Goal: Task Accomplishment & Management: Use online tool/utility

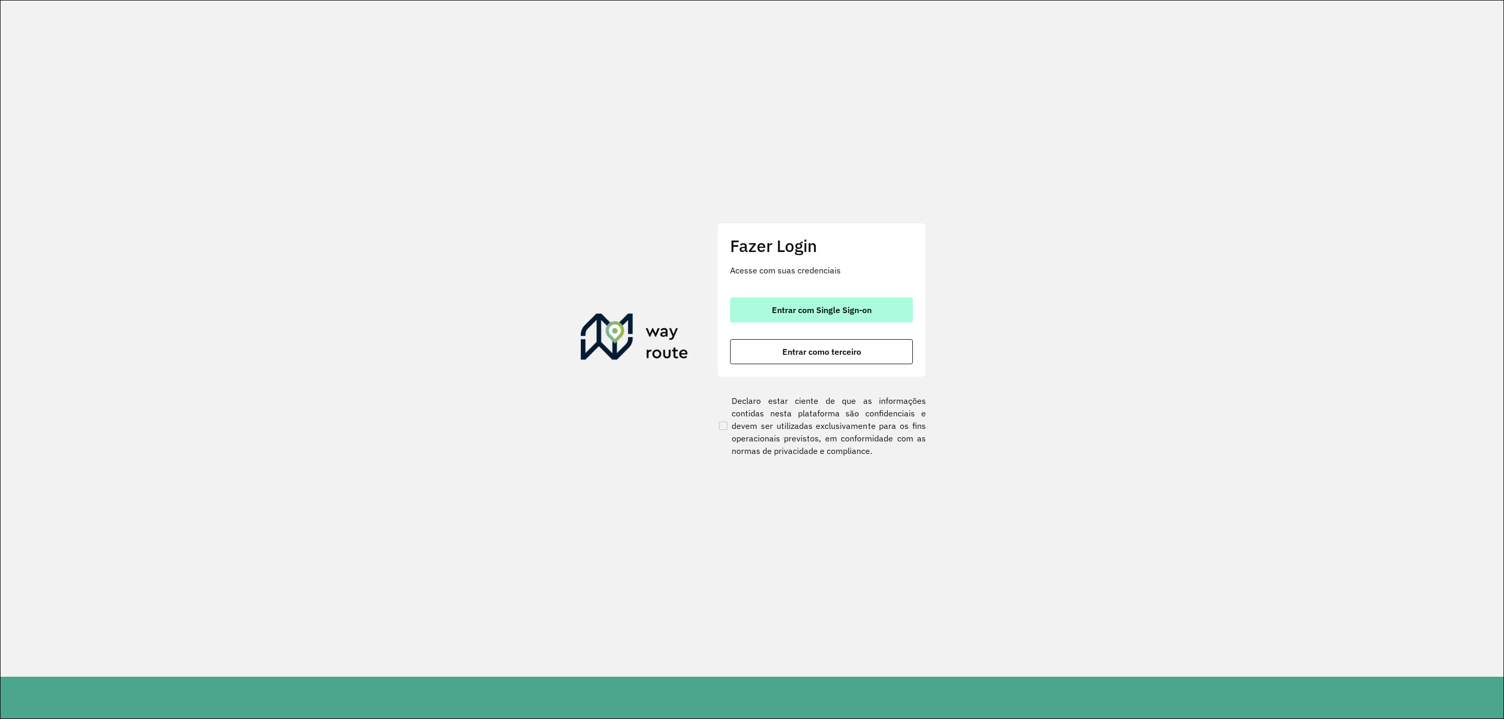
click at [851, 309] on span "Entrar com Single Sign-on" at bounding box center [822, 310] width 100 height 8
click at [852, 307] on span "Entrar com Single Sign-on" at bounding box center [822, 310] width 100 height 8
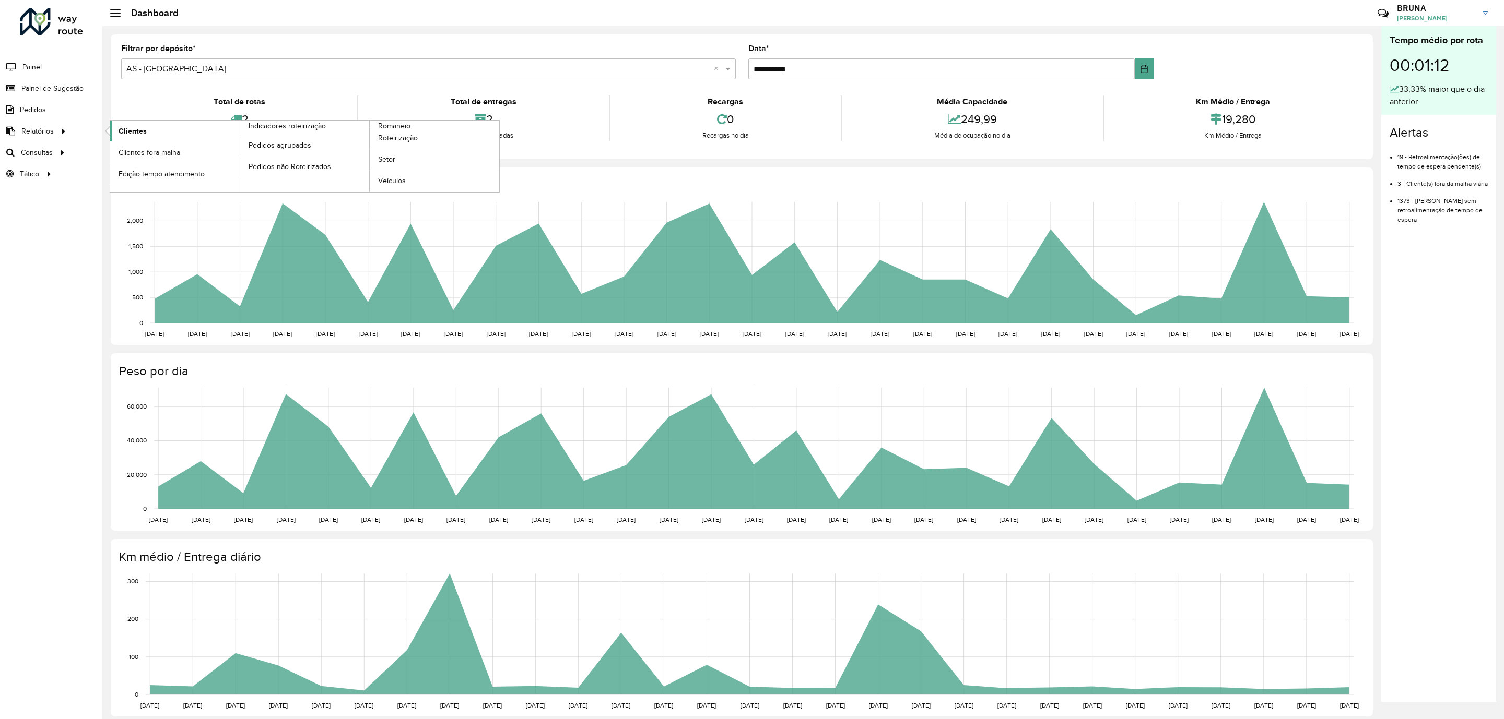
click at [143, 135] on span "Clientes" at bounding box center [133, 131] width 28 height 11
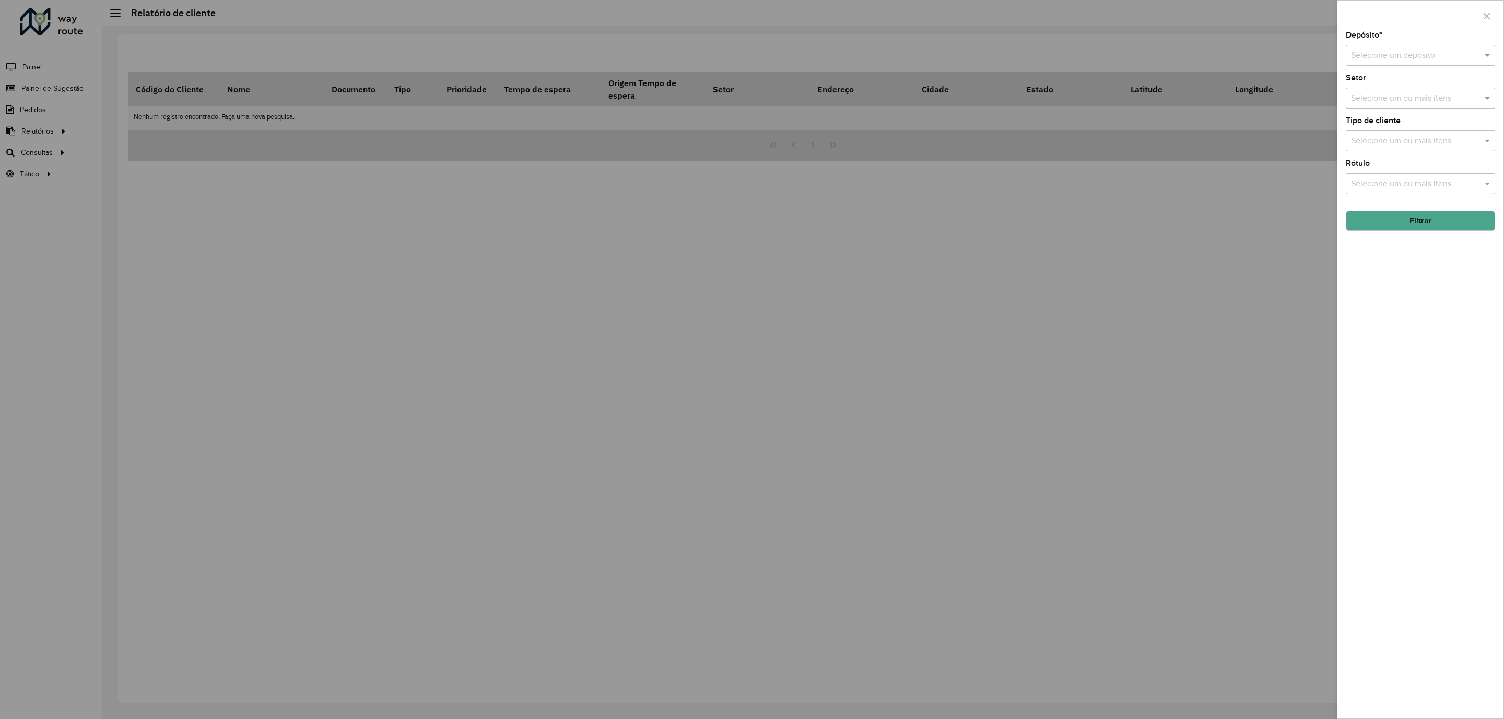
click at [1366, 55] on input "text" at bounding box center [1410, 56] width 118 height 13
click at [1373, 105] on span "CDD Uberlandia" at bounding box center [1401, 103] width 102 height 9
click at [1396, 215] on button "Filtrar" at bounding box center [1420, 221] width 149 height 20
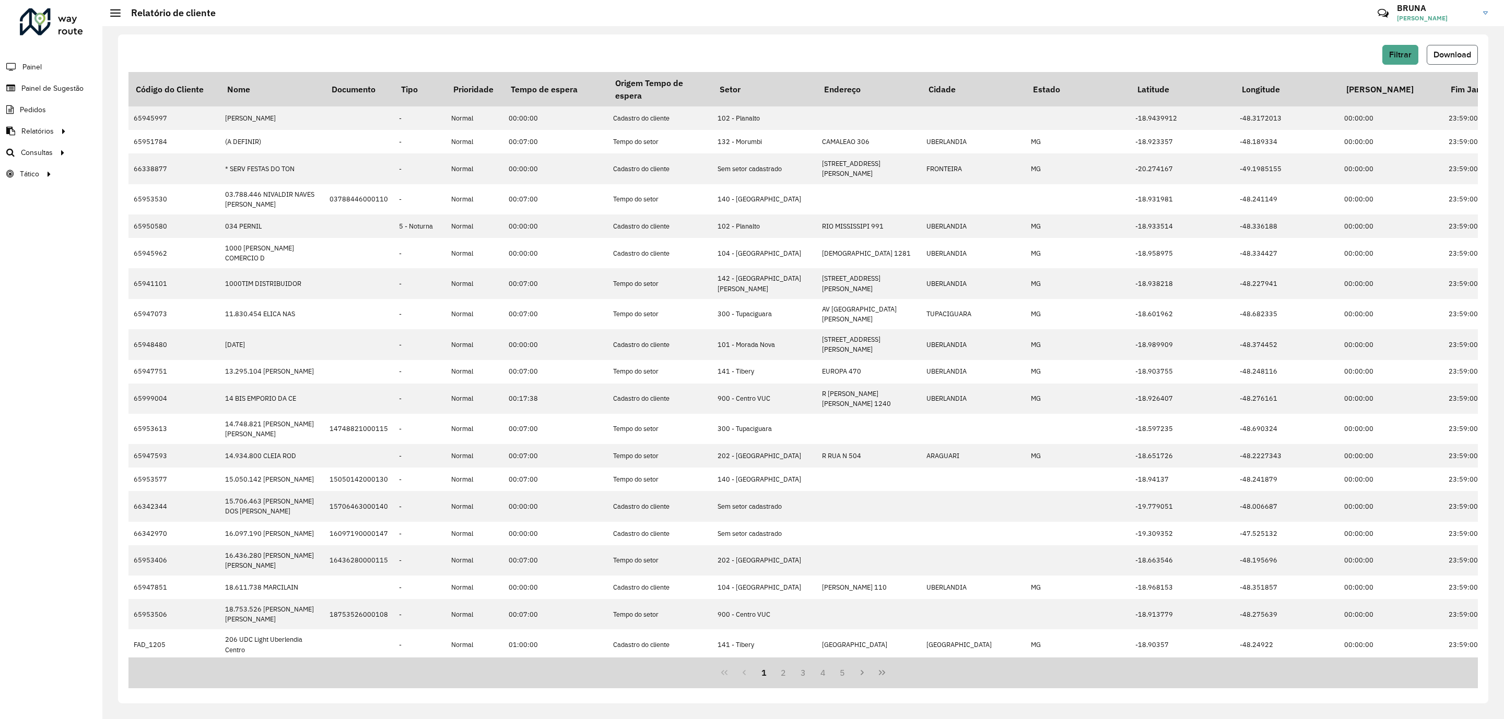
click at [1455, 62] on button "Download" at bounding box center [1451, 55] width 51 height 20
click at [124, 148] on span "Roteirização" at bounding box center [140, 152] width 42 height 11
click at [130, 174] on span "Setores" at bounding box center [132, 174] width 26 height 11
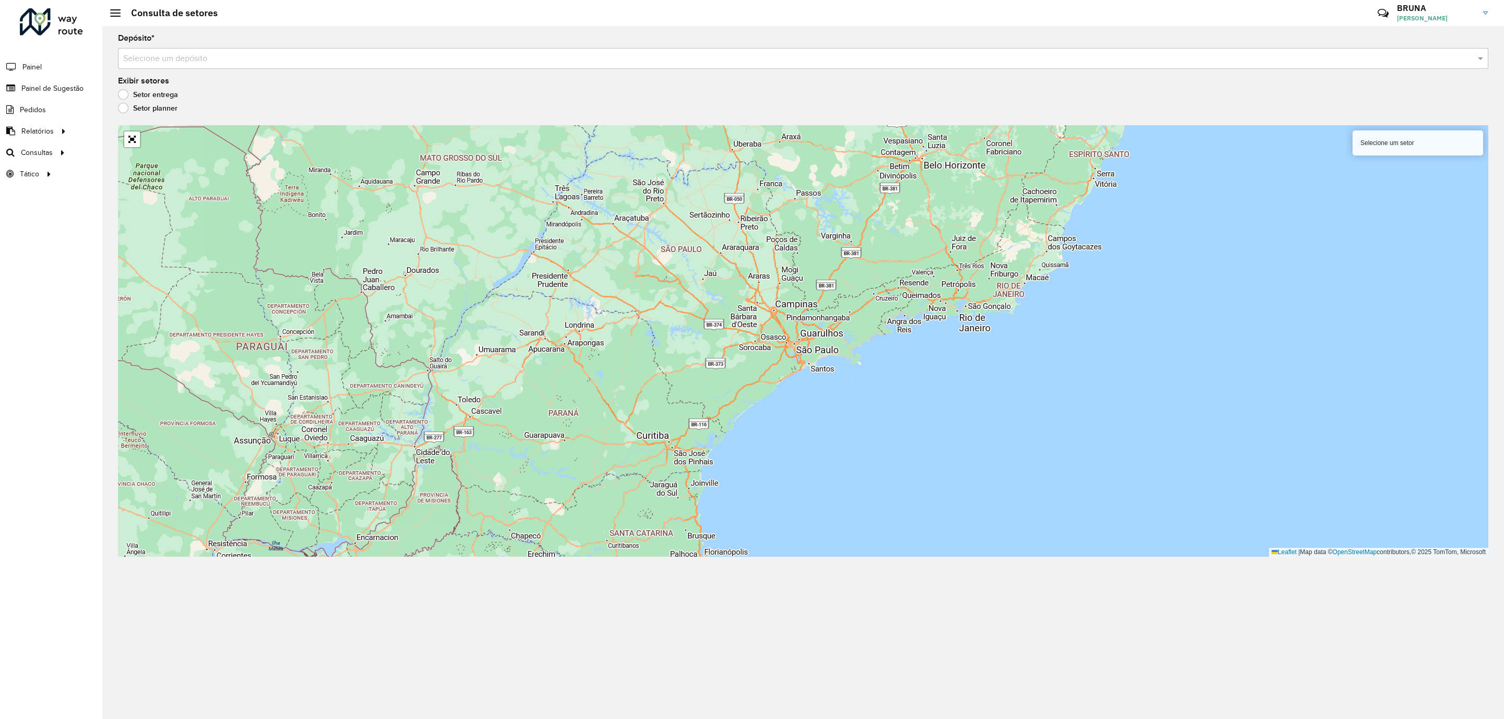
click at [658, 61] on input "text" at bounding box center [792, 59] width 1339 height 13
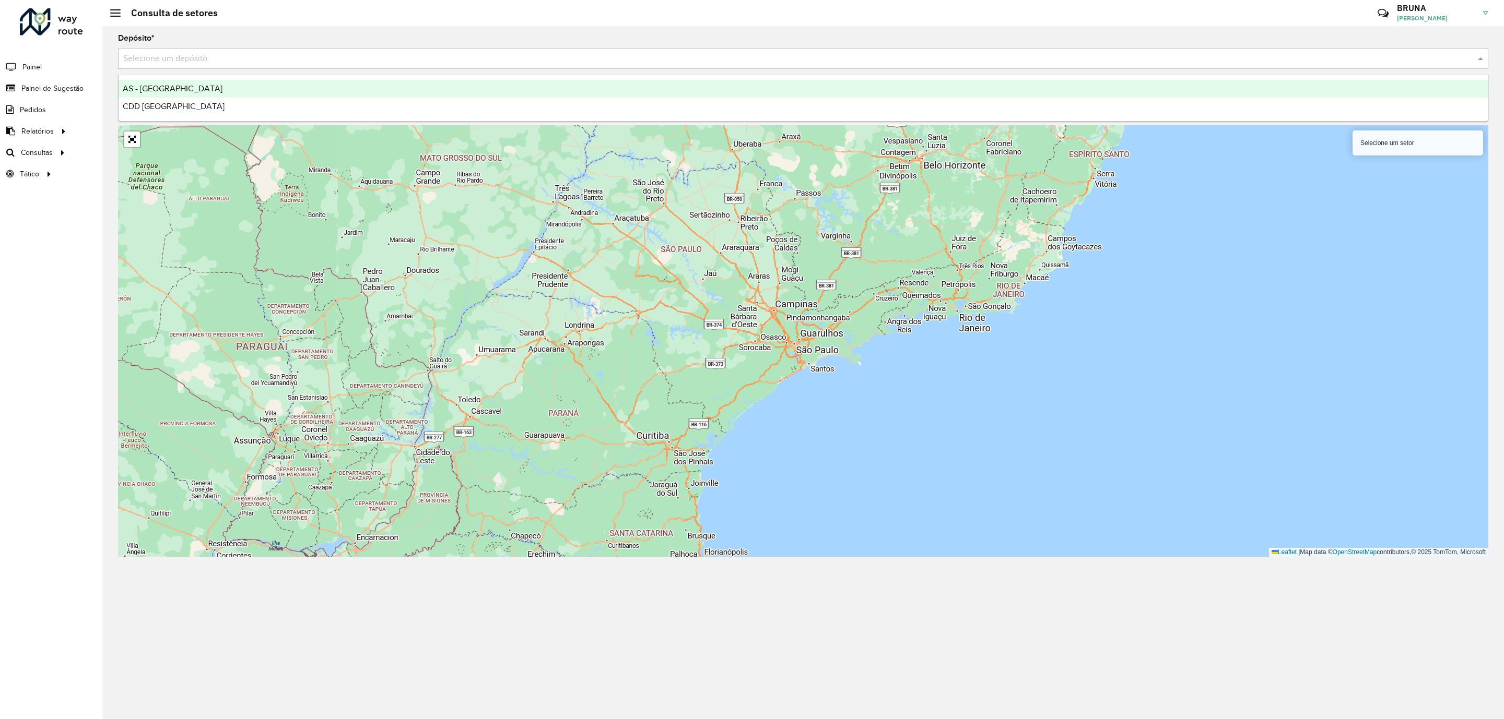
click at [644, 89] on div "AS - Uberlandia" at bounding box center [803, 89] width 1369 height 18
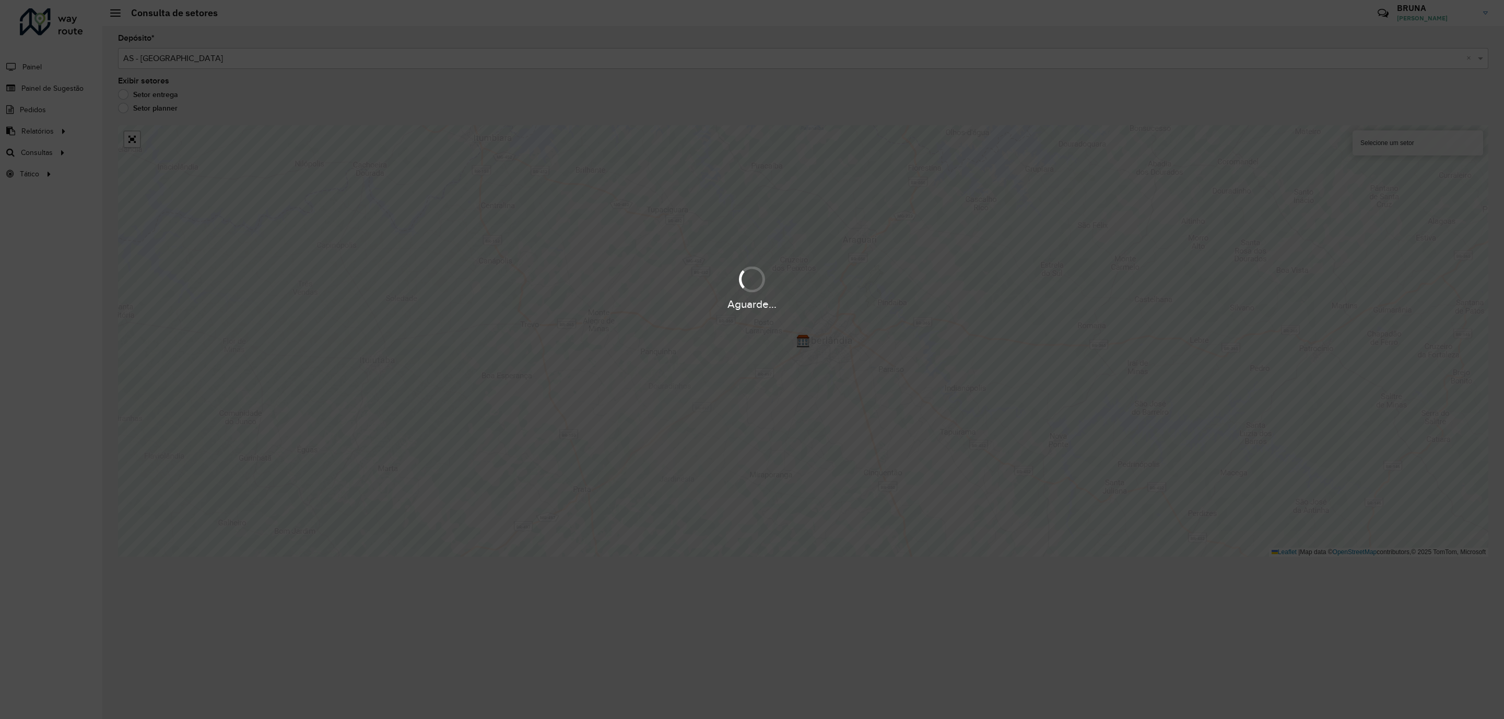
click at [648, 58] on hb-app "Aguarde... Pop-up bloqueado! Seu navegador bloqueou automáticamente a abertura …" at bounding box center [752, 359] width 1504 height 719
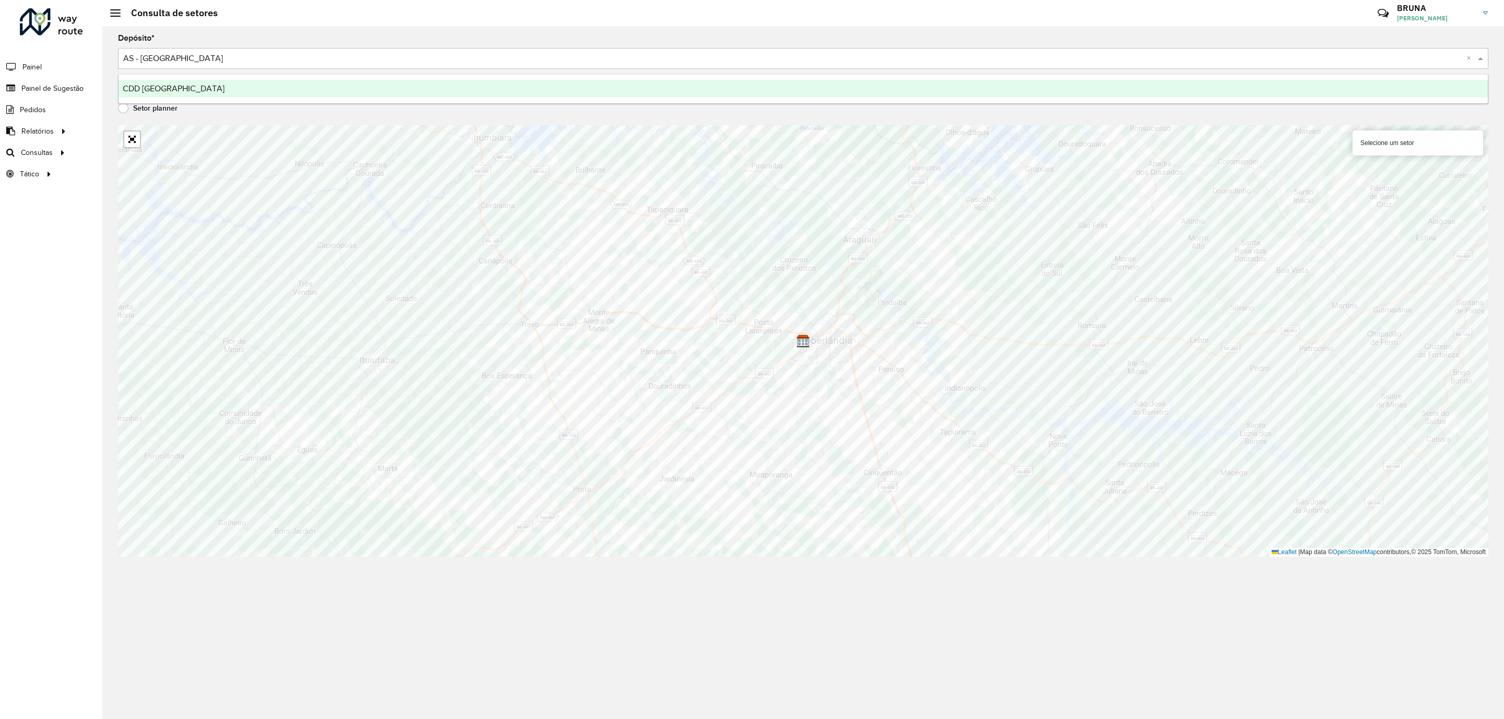
click at [647, 63] on input "text" at bounding box center [792, 59] width 1339 height 13
click at [627, 91] on div "CDD Uberlandia" at bounding box center [803, 89] width 1369 height 18
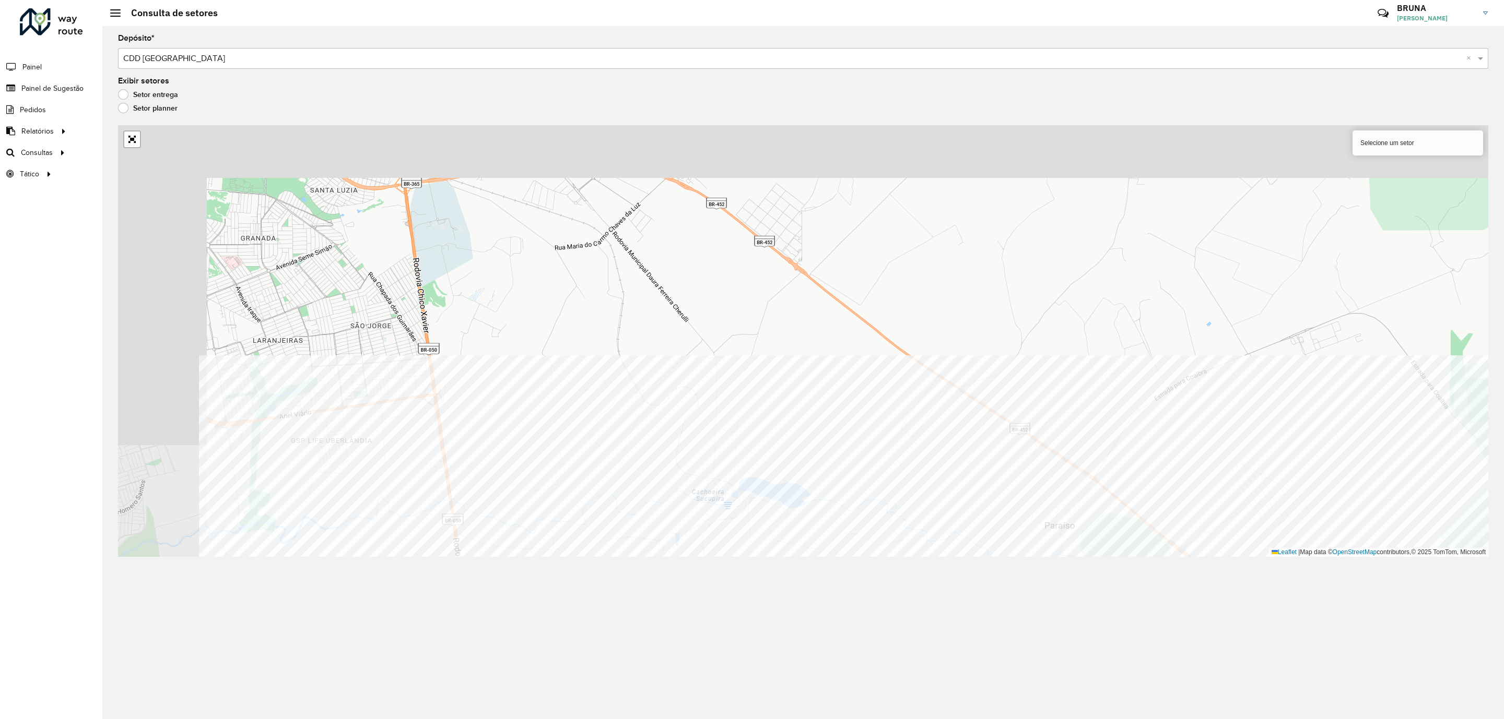
click at [859, 644] on div "Depósito * Selecione um depósito × CDD Uberlandia × Exibir setores Setor entreg…" at bounding box center [802, 372] width 1401 height 693
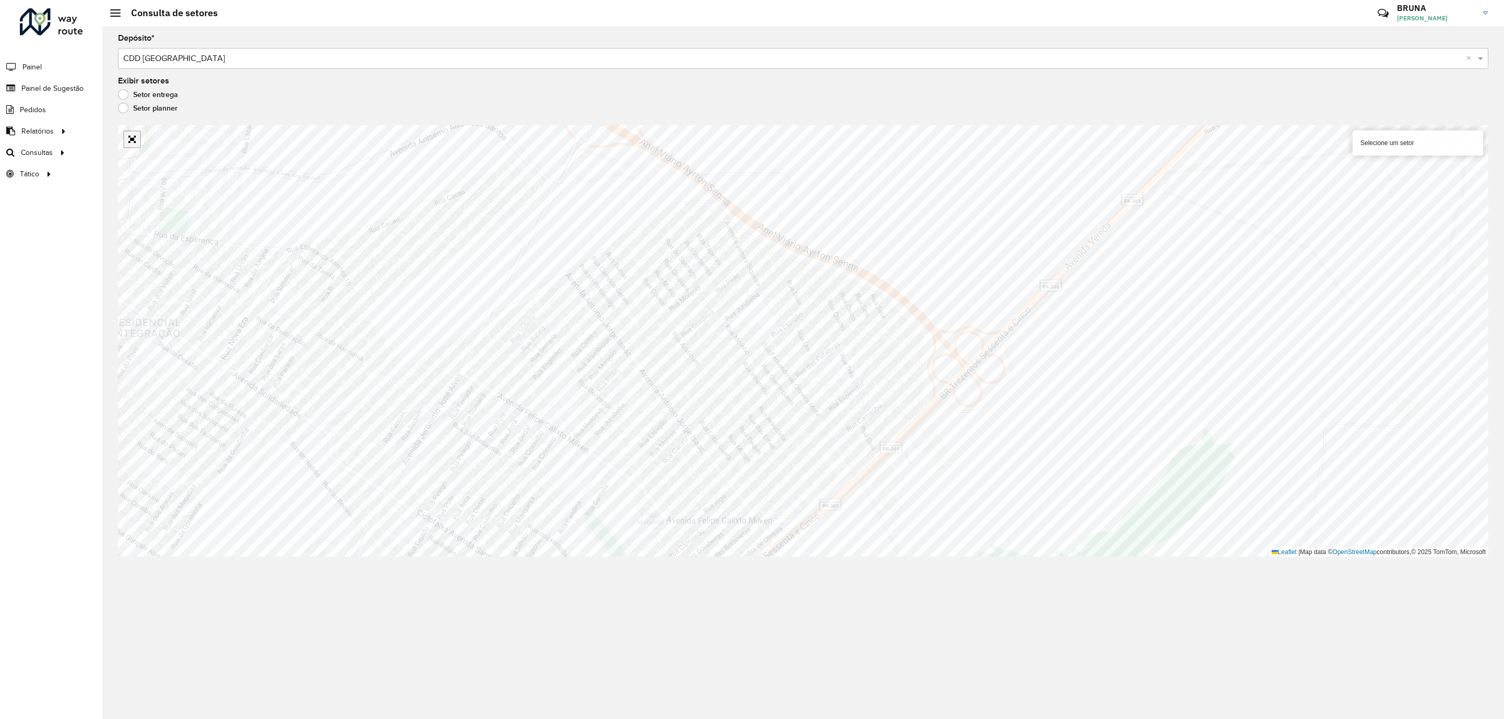
click at [127, 134] on link "Abrir mapa em tela cheia" at bounding box center [132, 140] width 16 height 16
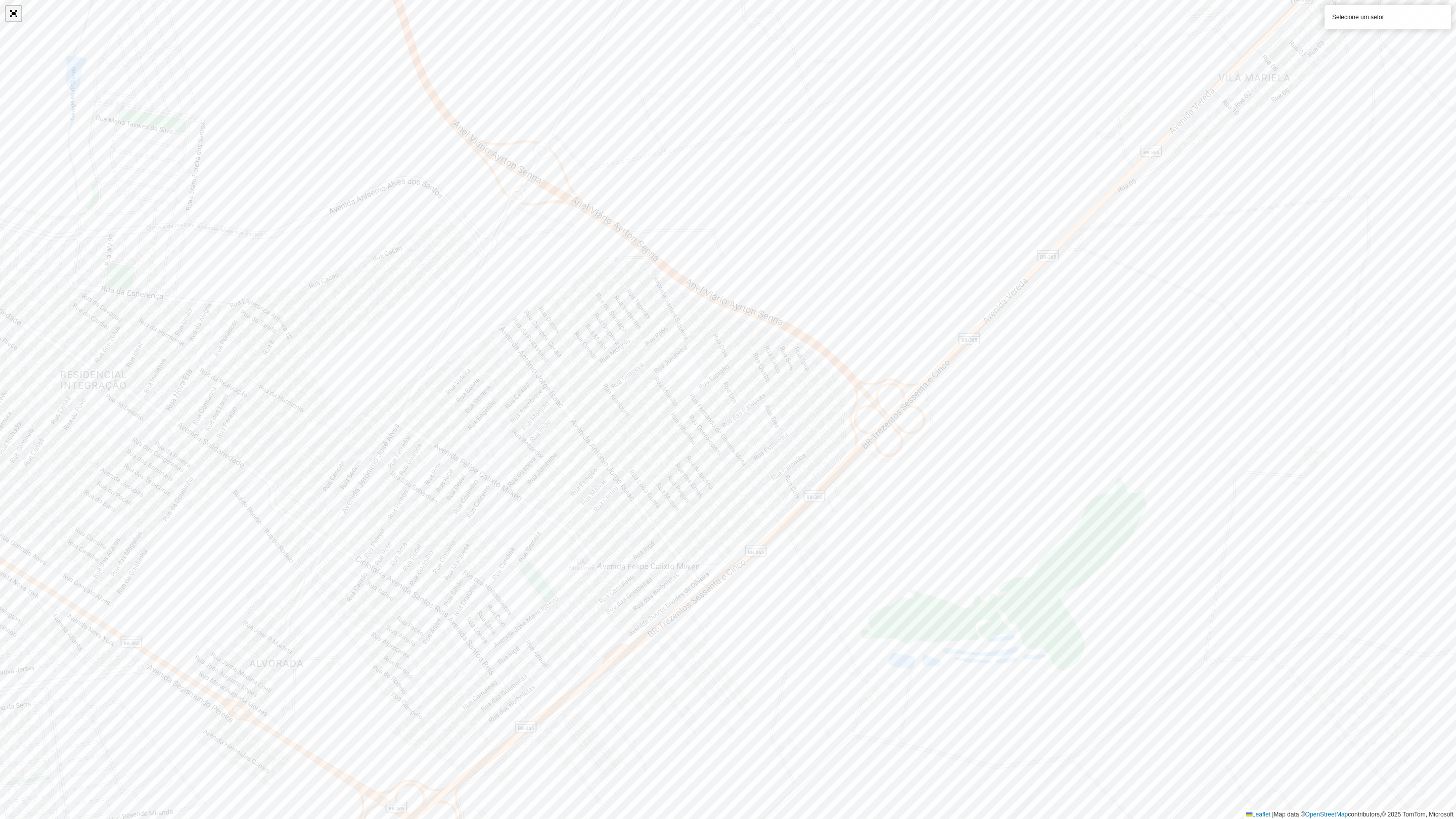
click at [11, 13] on link "Abrir mapa em tela cheia" at bounding box center [14, 14] width 15 height 15
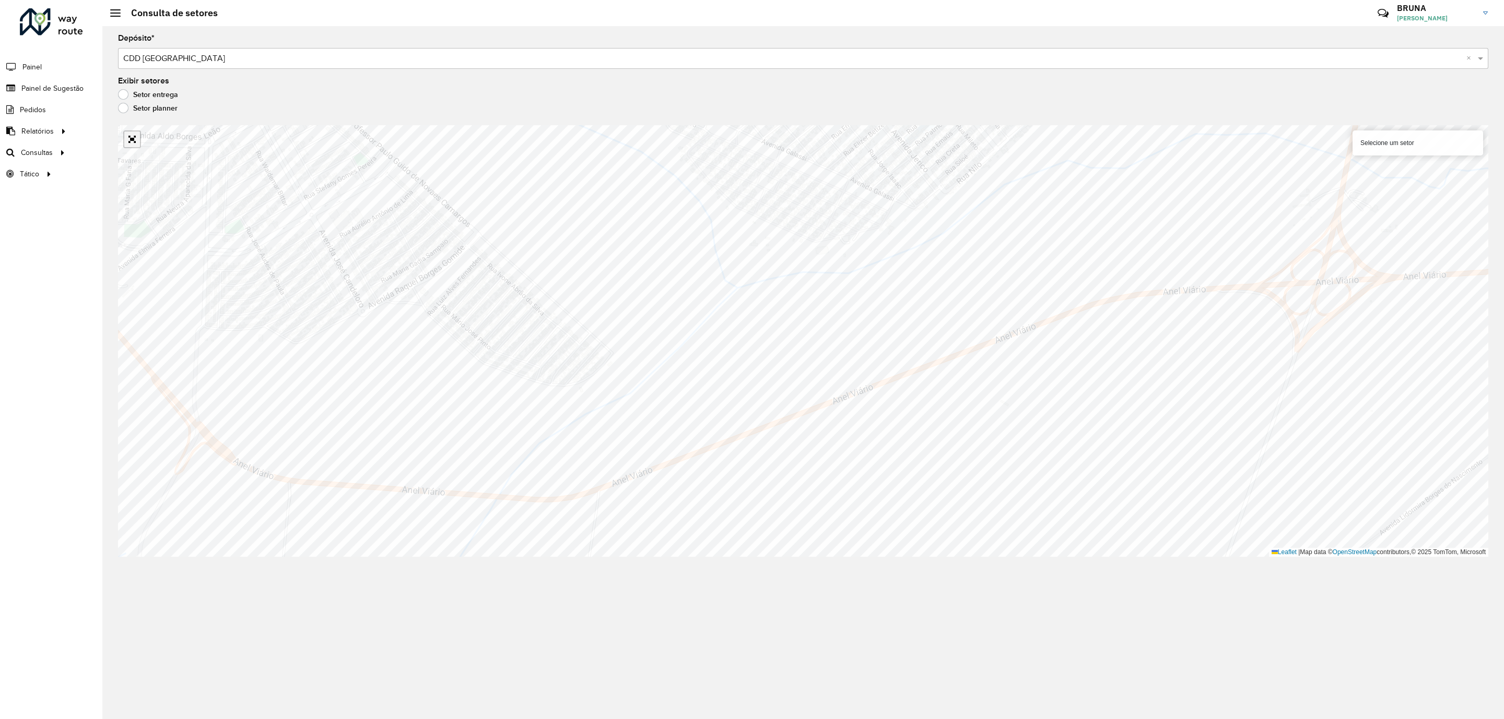
click at [133, 140] on link "Abrir mapa em tela cheia" at bounding box center [132, 140] width 16 height 16
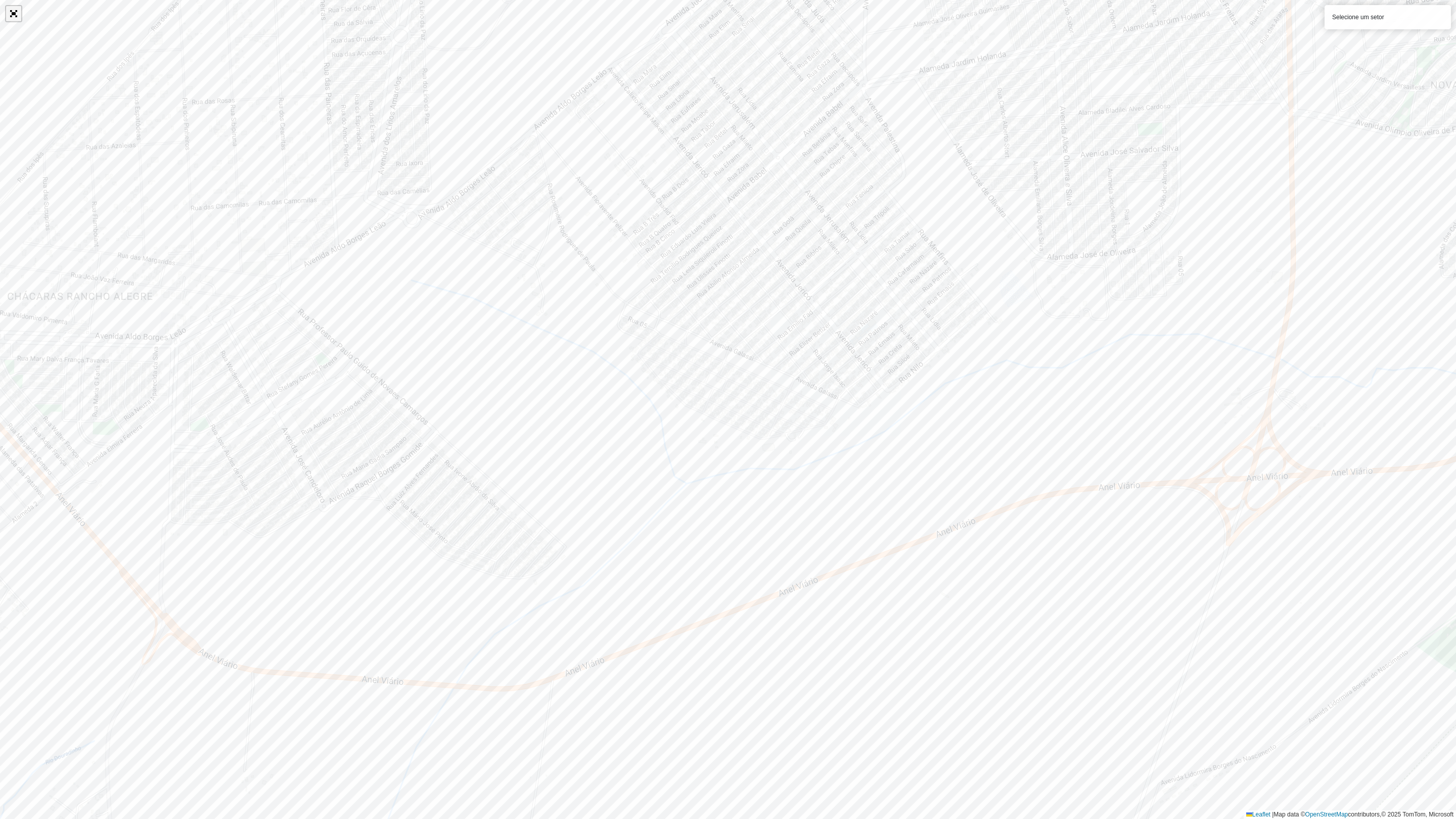
click at [10, 14] on link "Abrir mapa em tela cheia" at bounding box center [14, 14] width 15 height 15
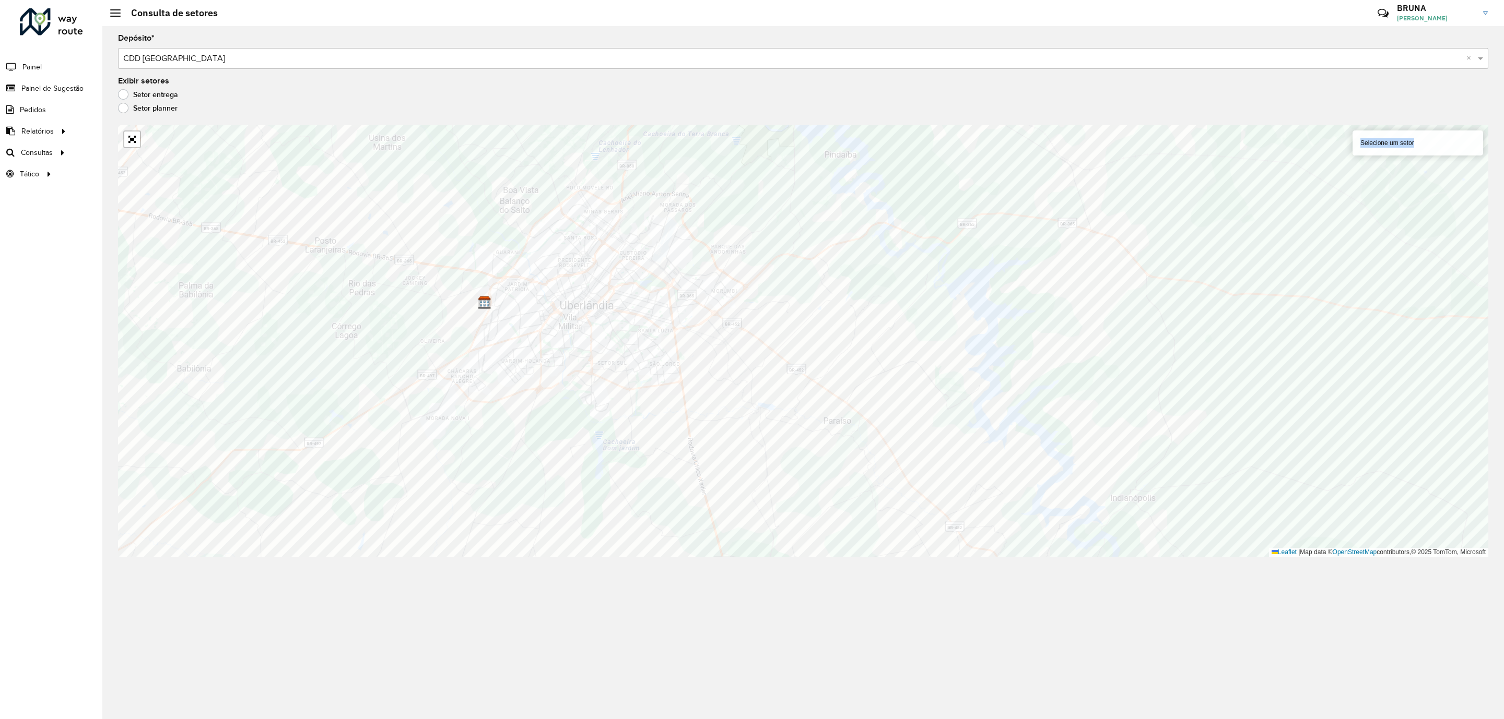
click at [1179, 381] on div "Depósito * Selecione um depósito × CDD Uberlandia × Exibir setores Setor entreg…" at bounding box center [802, 372] width 1401 height 693
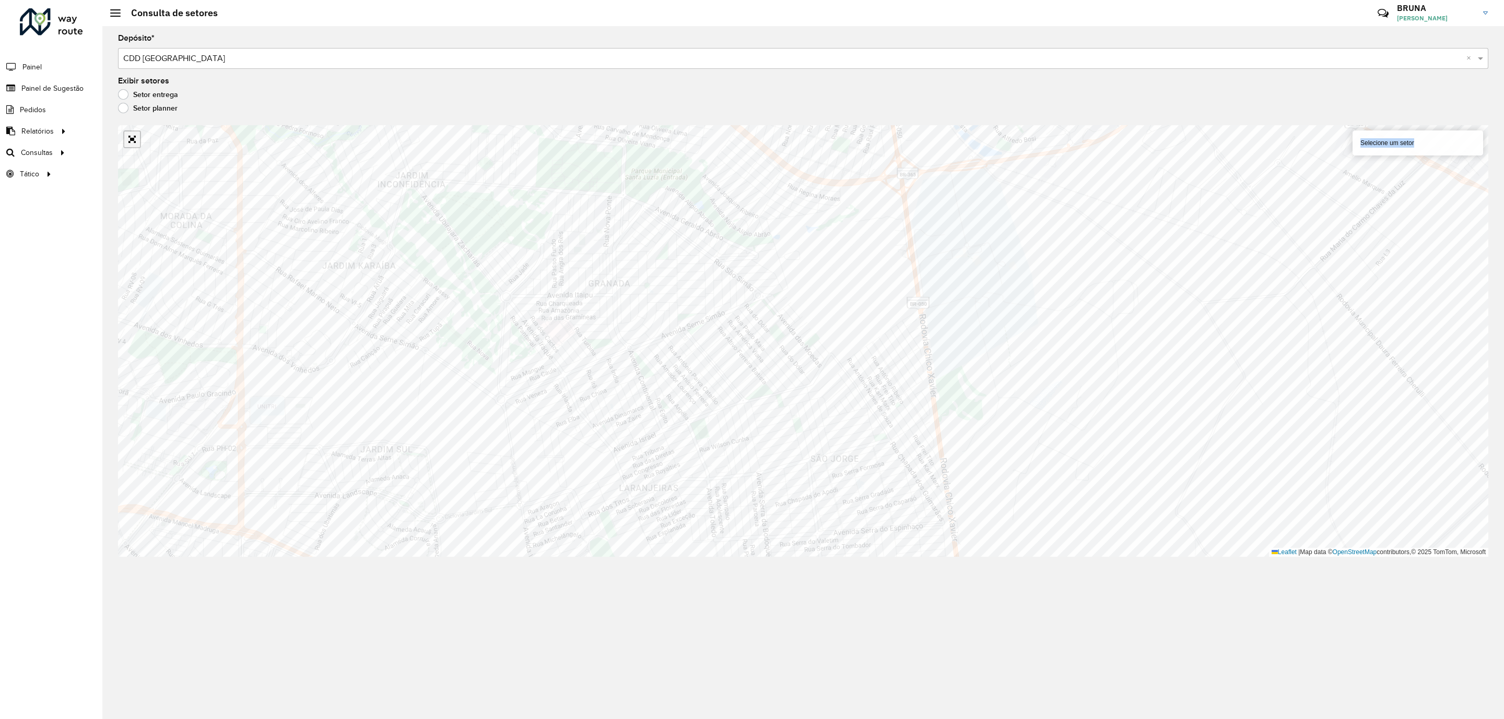
click at [132, 145] on link "Abrir mapa em tela cheia" at bounding box center [132, 140] width 16 height 16
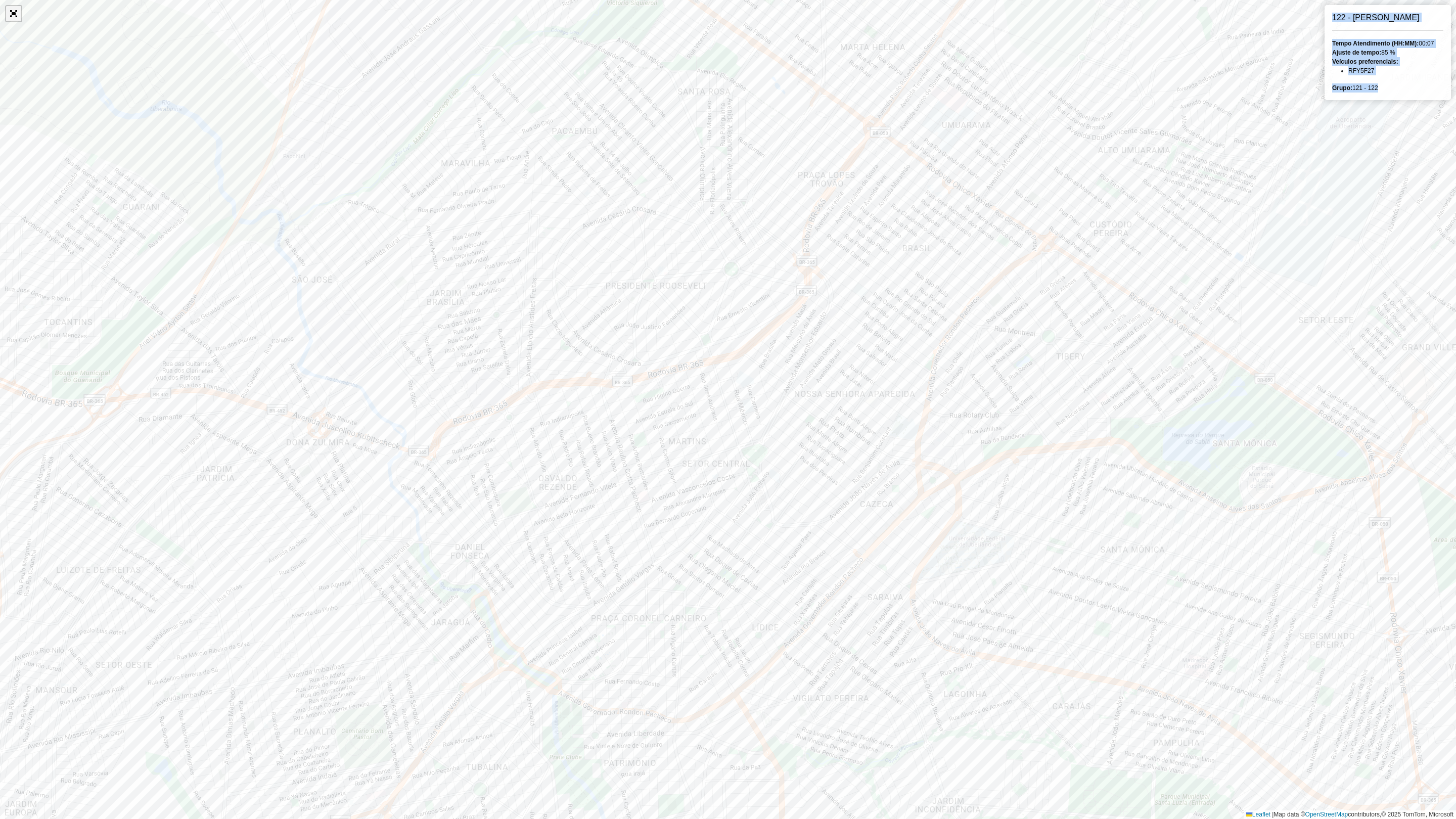
click at [13, 11] on link "Abrir mapa em tela cheia" at bounding box center [14, 14] width 15 height 15
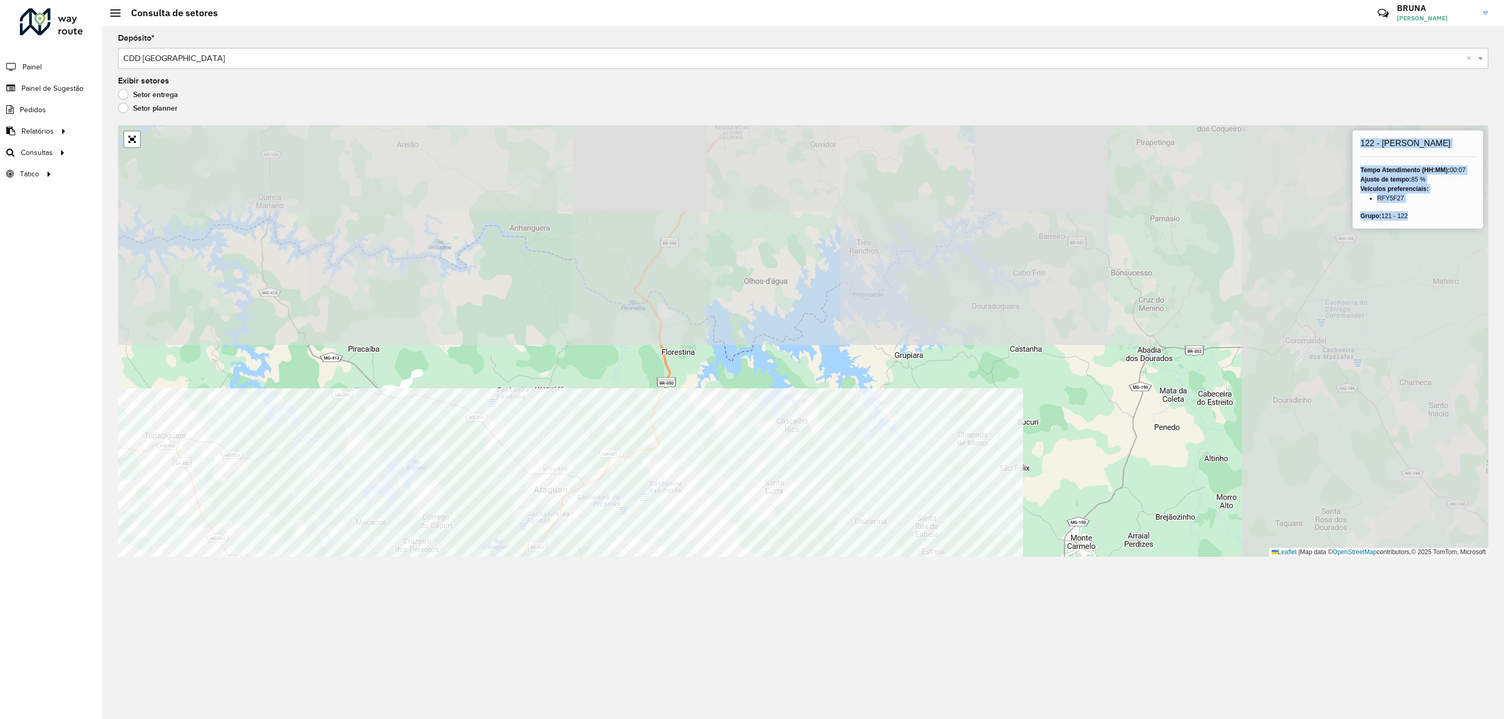
click at [746, 658] on div "Depósito * Selecione um depósito × CDD Uberlandia × Exibir setores Setor entreg…" at bounding box center [802, 372] width 1401 height 693
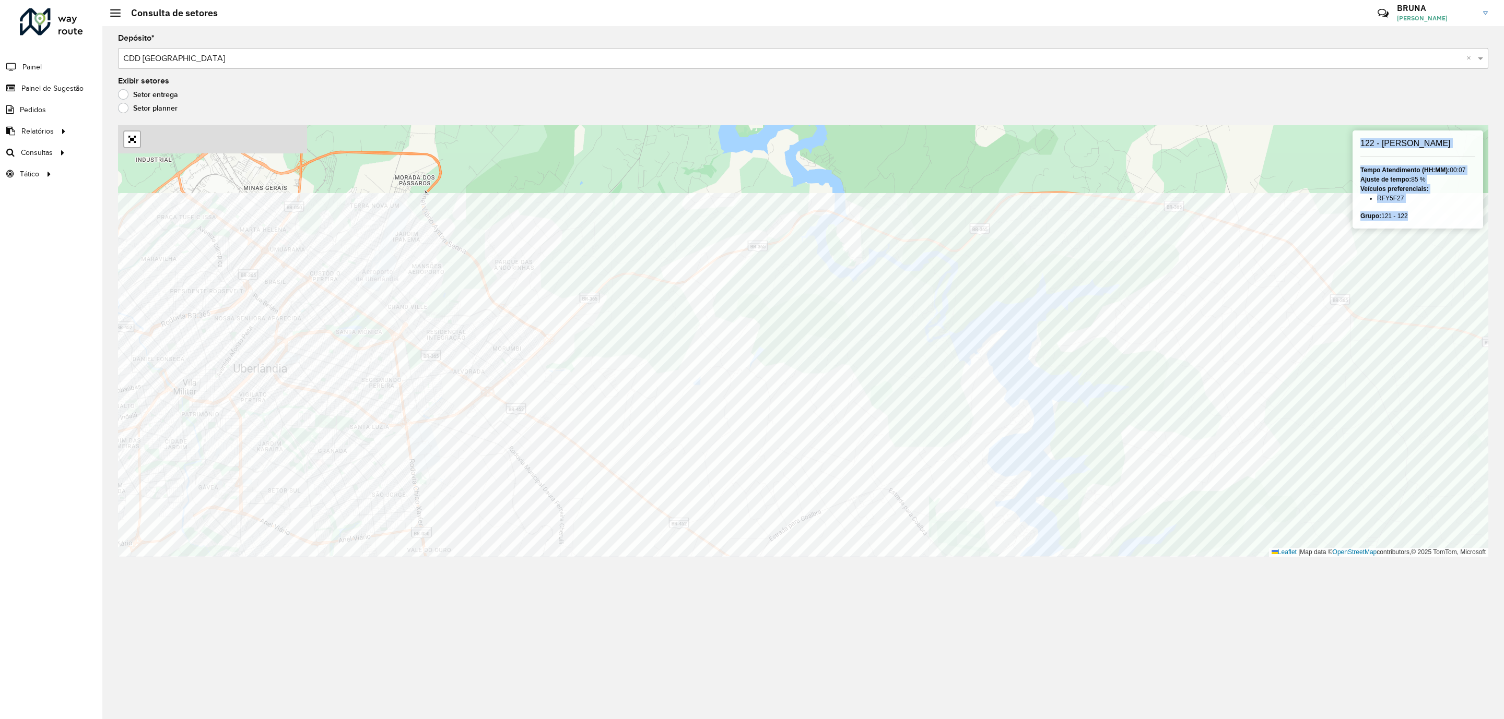
click at [597, 582] on div "Depósito * Selecione um depósito × CDD Uberlandia × Exibir setores Setor entreg…" at bounding box center [802, 372] width 1401 height 693
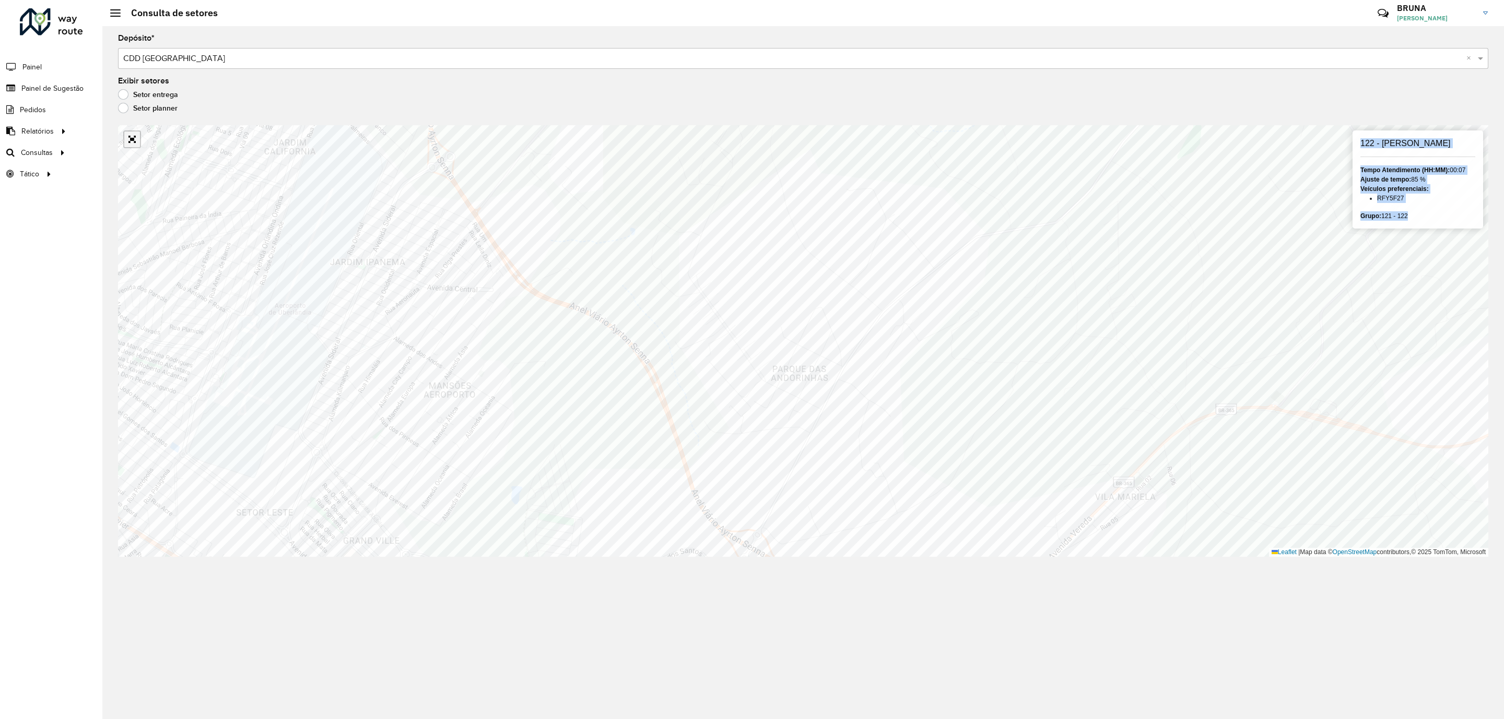
click at [130, 141] on link "Abrir mapa em tela cheia" at bounding box center [132, 140] width 16 height 16
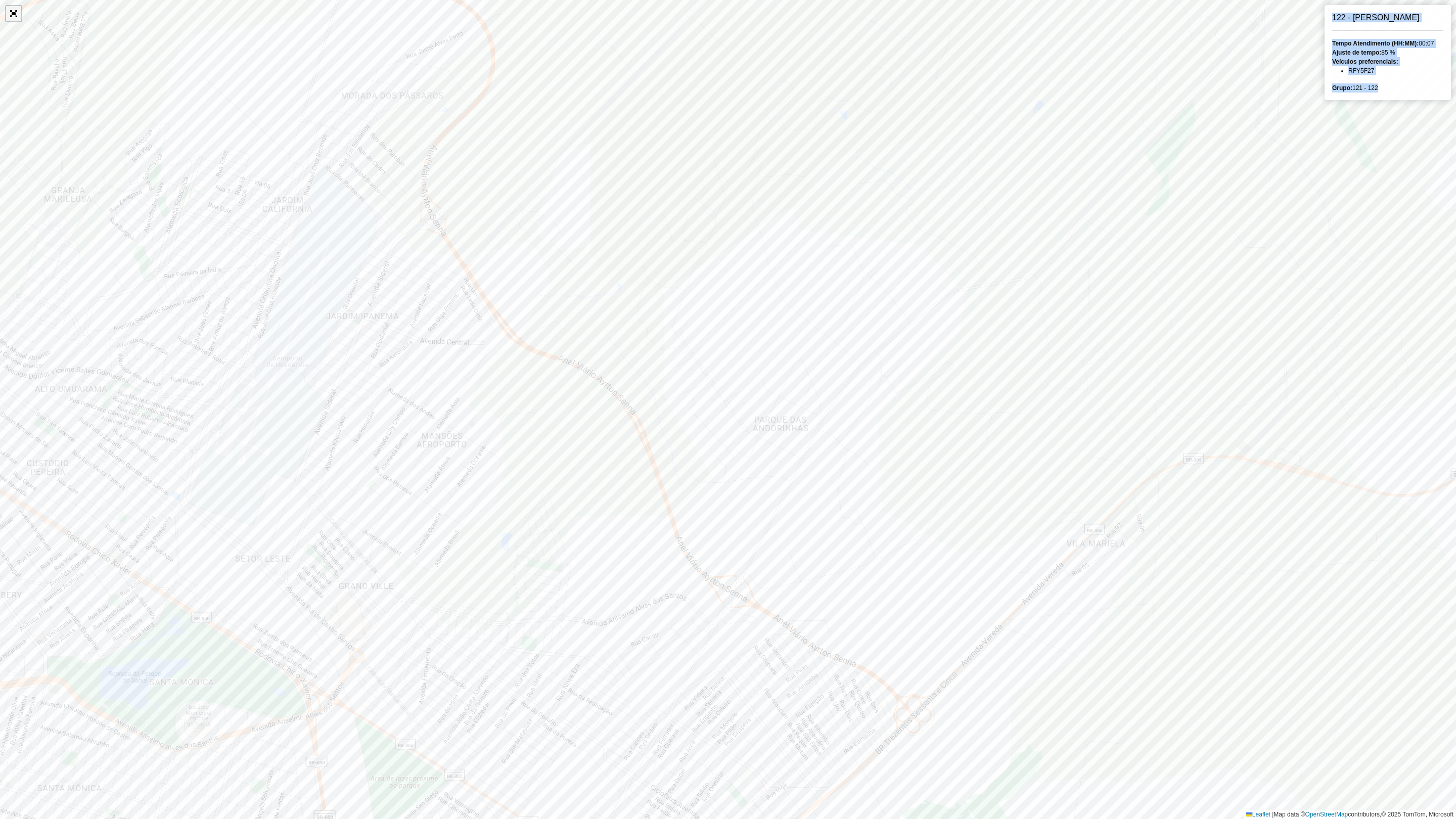
click at [8, 11] on link "Abrir mapa em tela cheia" at bounding box center [14, 14] width 15 height 15
